Goal: Information Seeking & Learning: Find specific fact

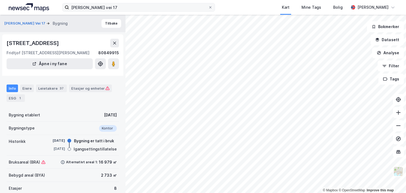
click at [140, 3] on label "[PERSON_NAME] vei 17" at bounding box center [138, 7] width 153 height 9
click at [140, 3] on input "[PERSON_NAME] vei 17" at bounding box center [138, 7] width 139 height 8
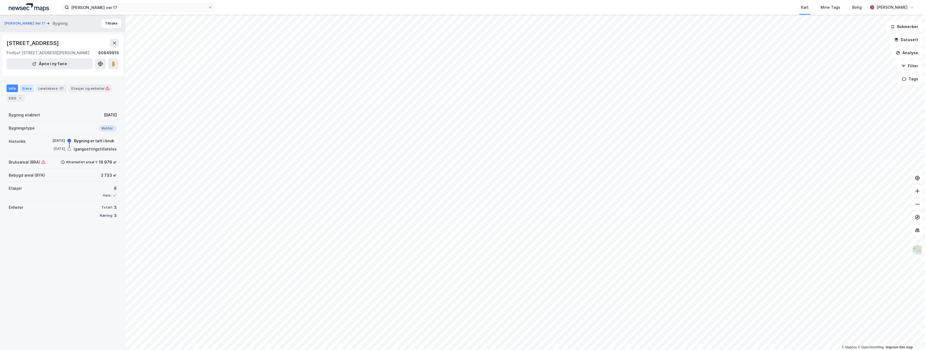
click at [26, 87] on div "Eiere" at bounding box center [27, 89] width 14 height 8
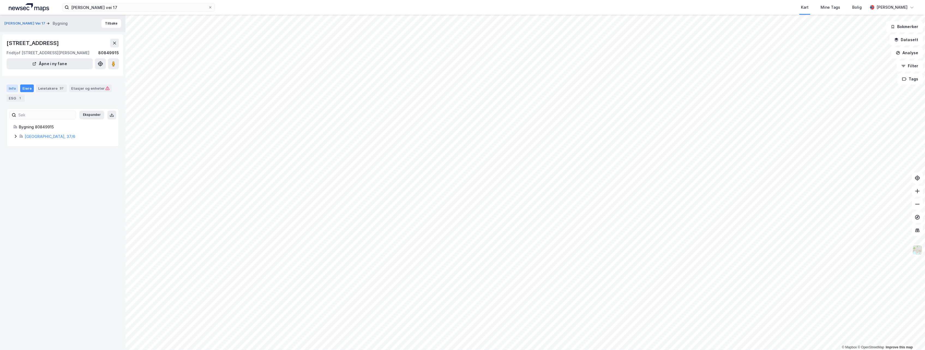
click at [14, 90] on div "Info" at bounding box center [12, 89] width 11 height 8
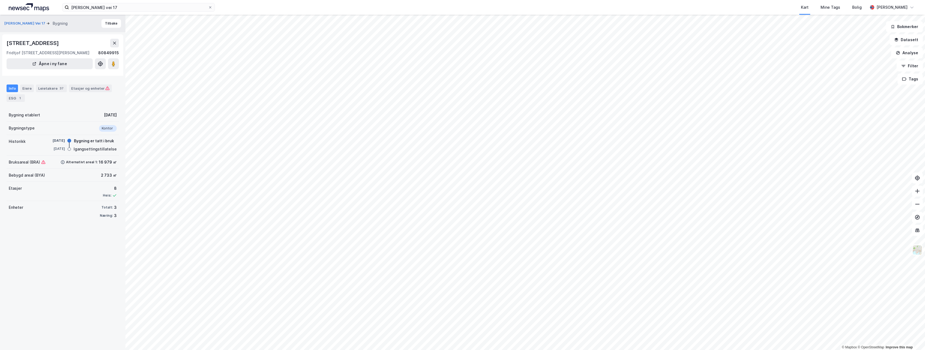
click at [31, 38] on div "[STREET_ADDRESS] [PERSON_NAME][STREET_ADDRESS], [PERSON_NAME] vei 17 80849915 Å…" at bounding box center [62, 54] width 121 height 41
click at [31, 25] on button "[PERSON_NAME] Vei 17" at bounding box center [25, 23] width 42 height 5
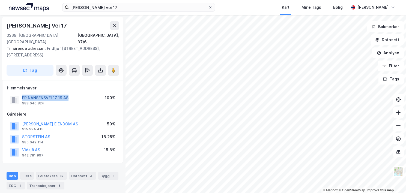
drag, startPoint x: 71, startPoint y: 92, endPoint x: 22, endPoint y: 92, distance: 48.6
click at [22, 94] on div "FR NANSENSVEI 17 19 AS 988 640 824 100%" at bounding box center [63, 100] width 112 height 13
copy button "FR NANSENSVEI 17 19 AS"
drag, startPoint x: 51, startPoint y: 25, endPoint x: 4, endPoint y: 27, distance: 47.3
click at [4, 27] on div "Fridtjof [STREET_ADDRESS], 37/6 Tilhørende adresser: Fridtjof [STREET_ADDRESS],…" at bounding box center [62, 48] width 121 height 63
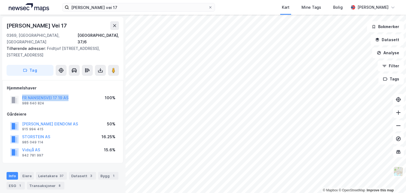
copy div "[PERSON_NAME] Vei 17"
